Goal: Find specific page/section

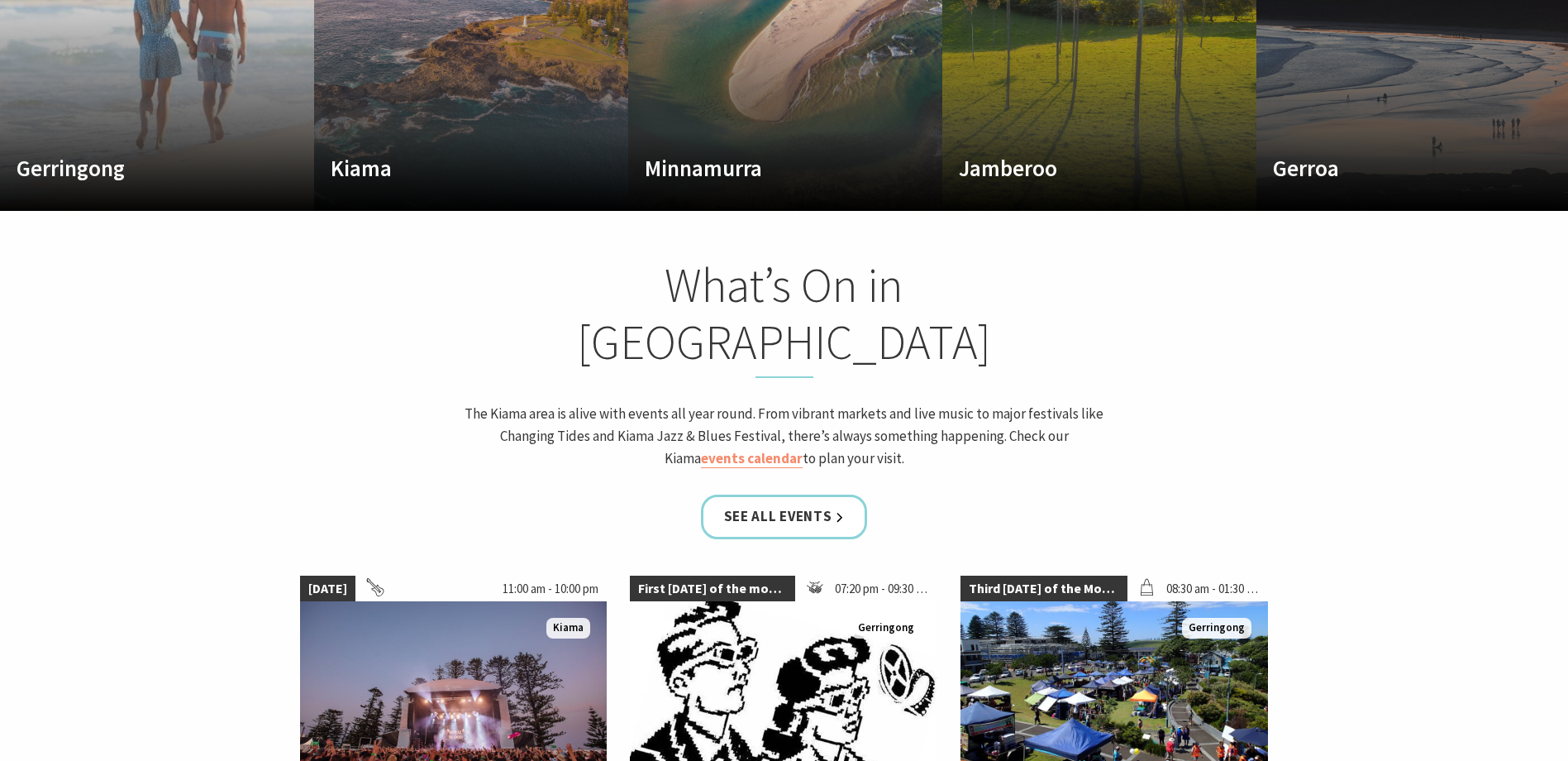
scroll to position [1406, 0]
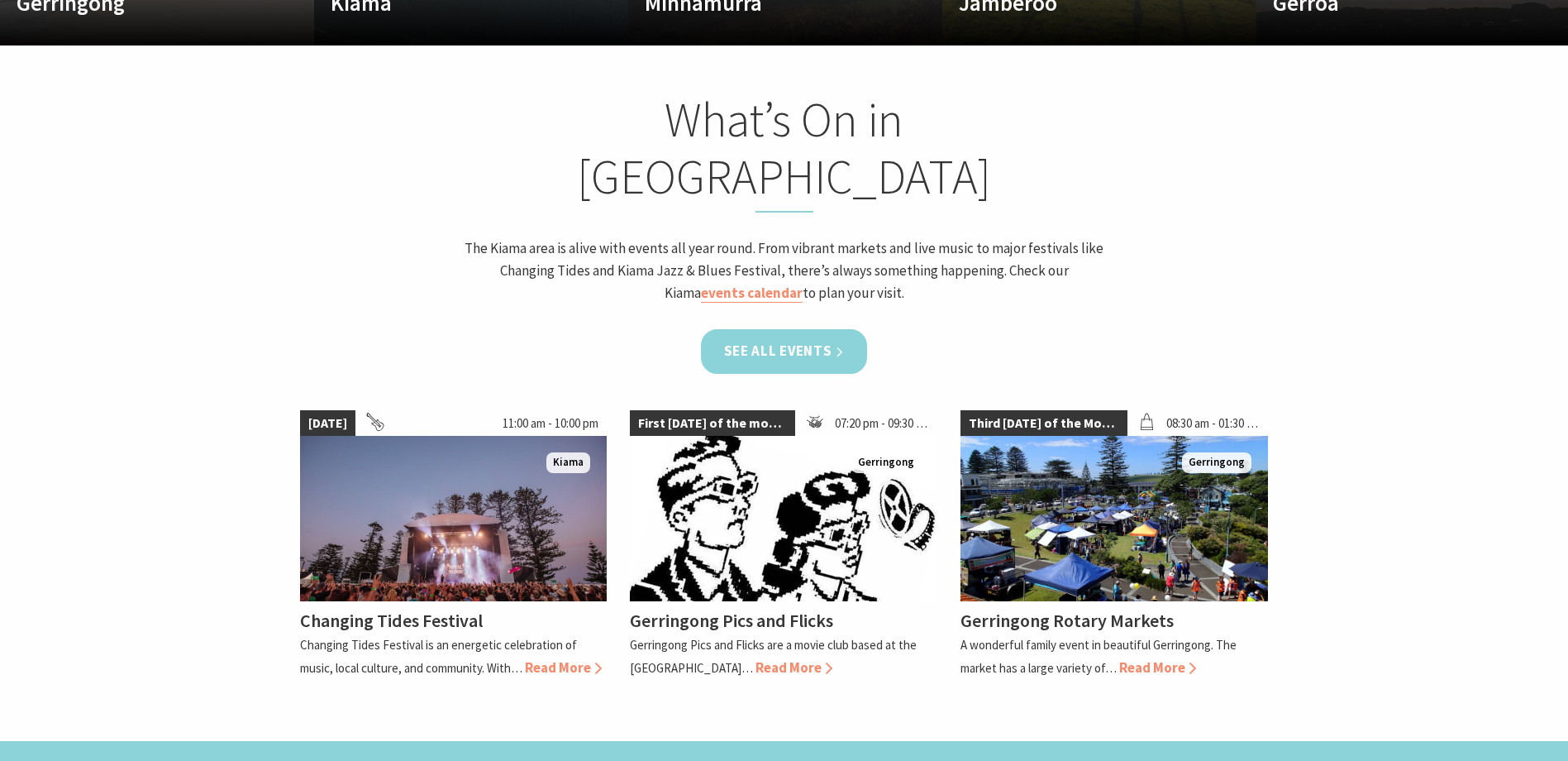
click at [787, 329] on link "See all Events" at bounding box center [784, 351] width 167 height 44
